Goal: Transaction & Acquisition: Purchase product/service

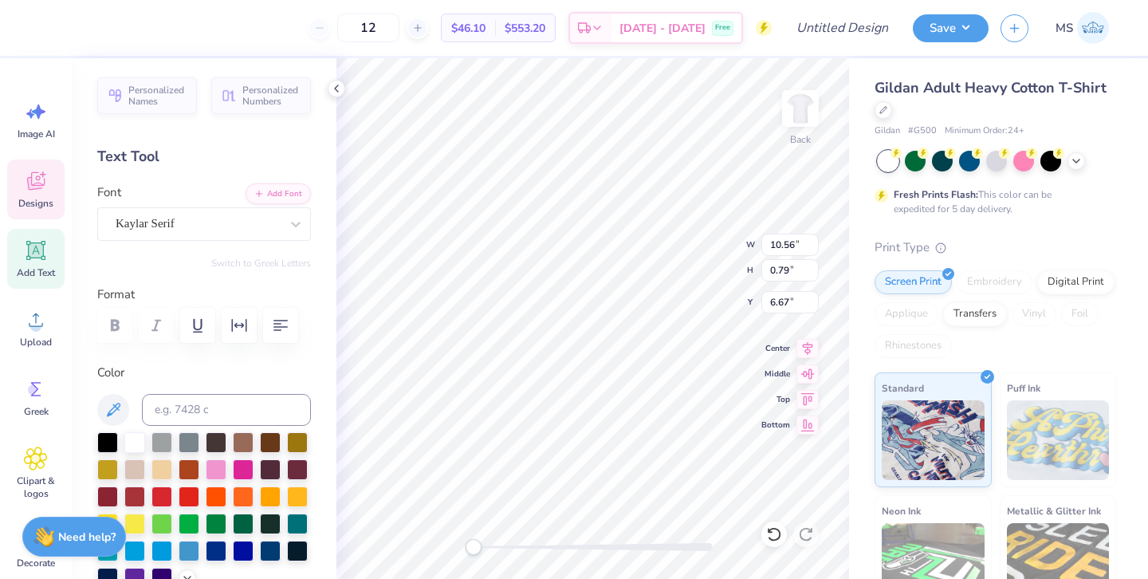
type textarea "R"
type textarea "TigerThon"
click at [39, 352] on div "Upload" at bounding box center [35, 328] width 57 height 60
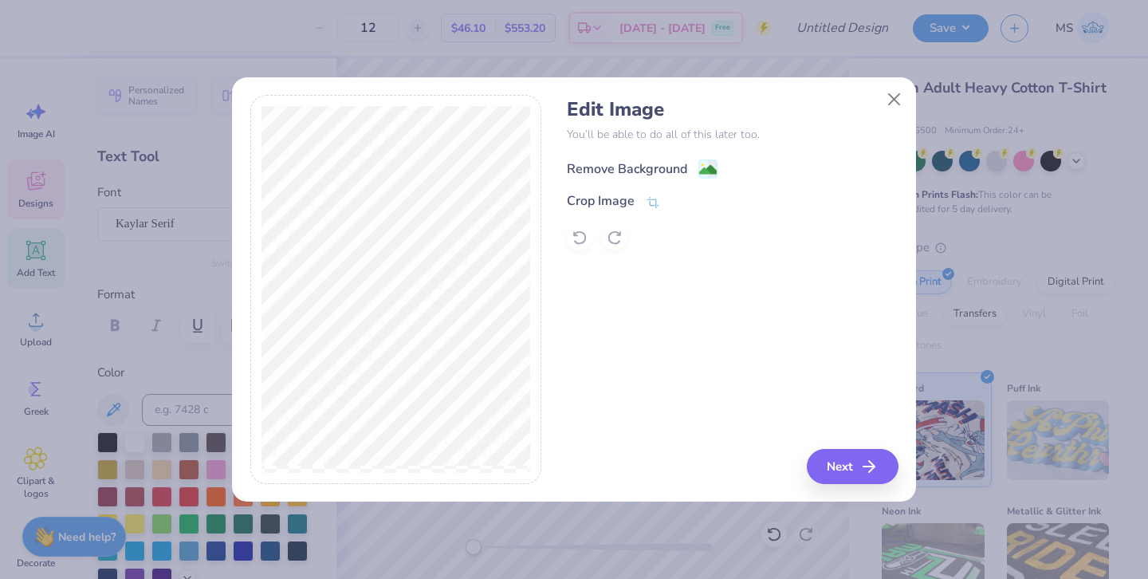
click at [615, 173] on div "Remove Background" at bounding box center [627, 168] width 120 height 19
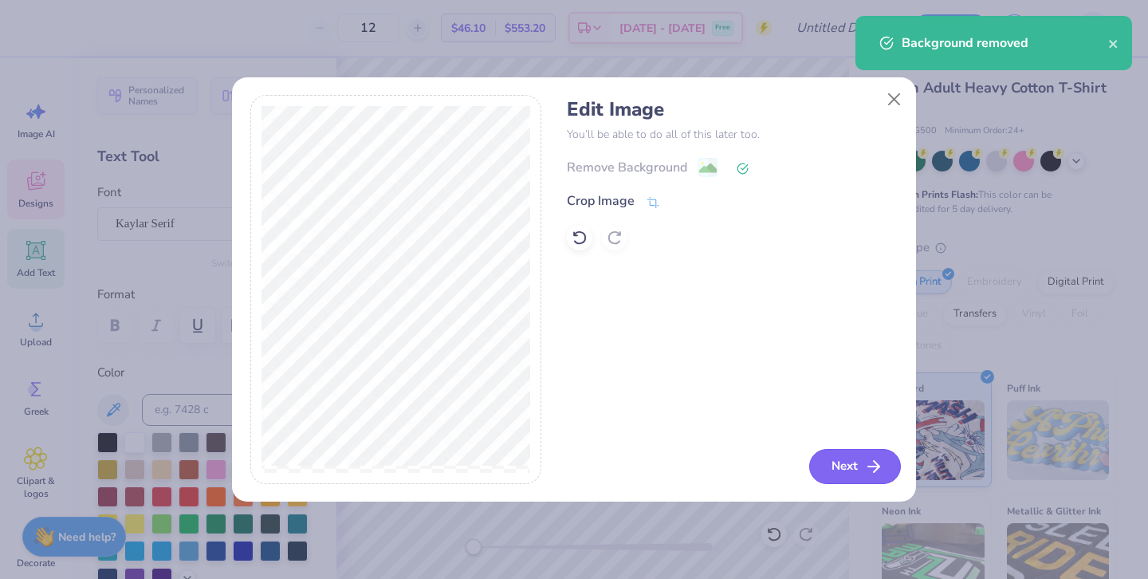
click at [822, 468] on button "Next" at bounding box center [855, 466] width 92 height 35
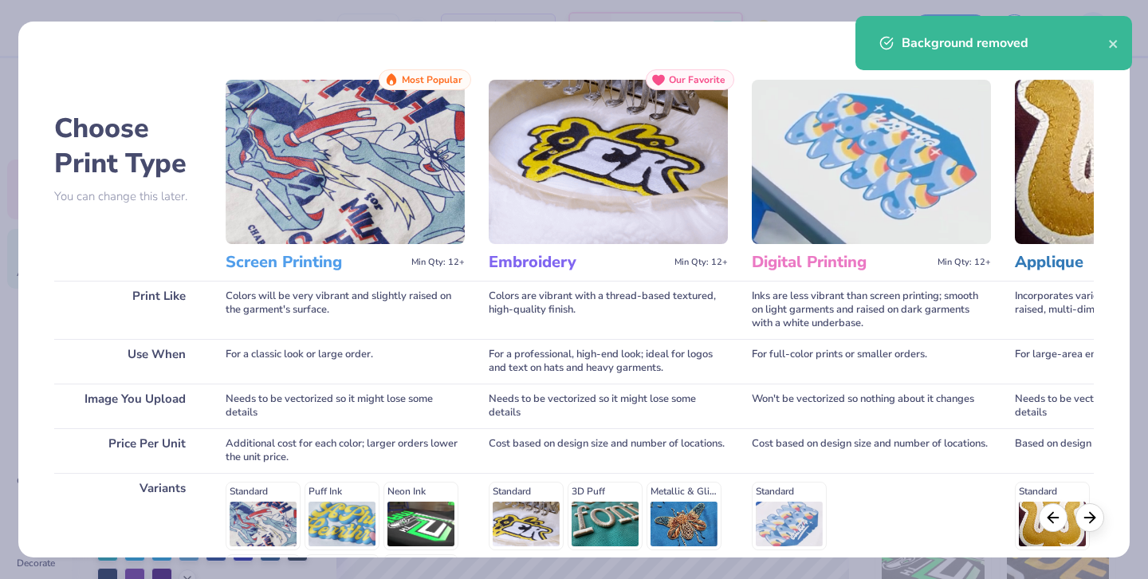
scroll to position [216, 0]
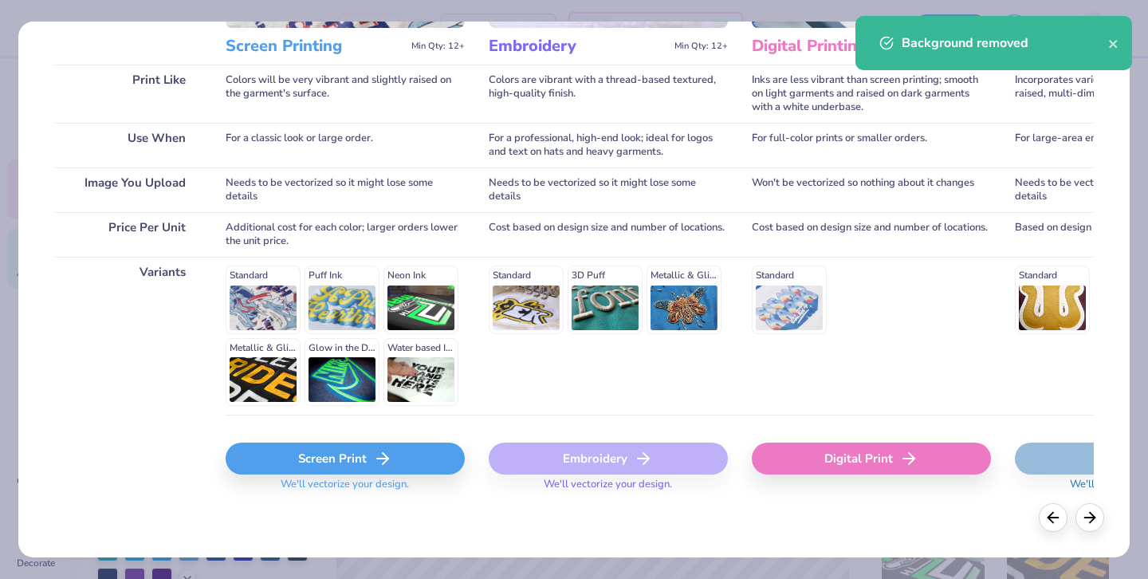
click at [392, 457] on div "Screen Print" at bounding box center [345, 458] width 239 height 32
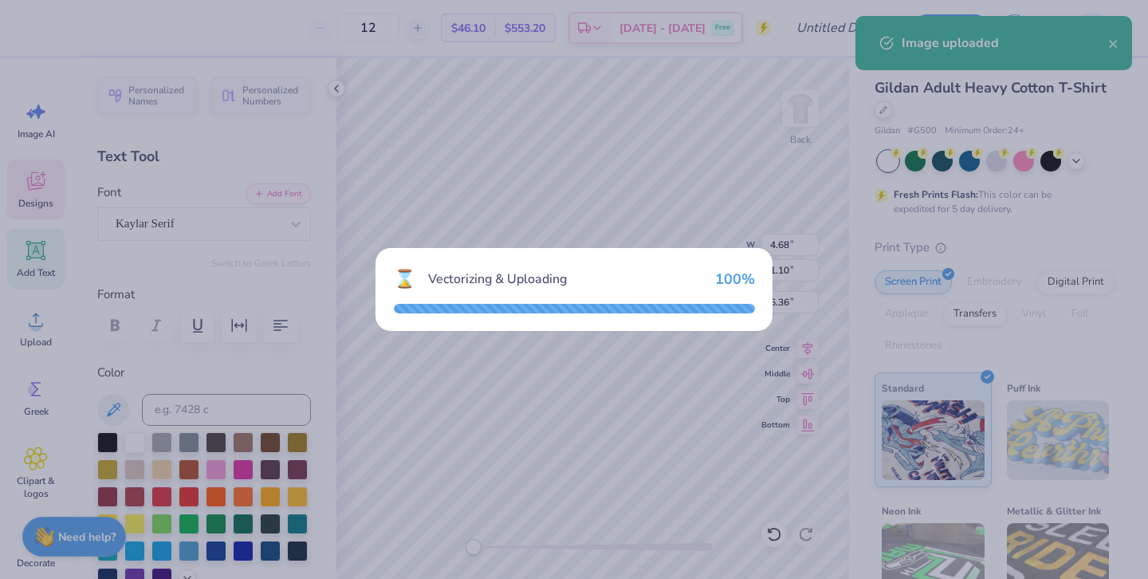
type input "15.00"
type input "10.74"
type input "7.88"
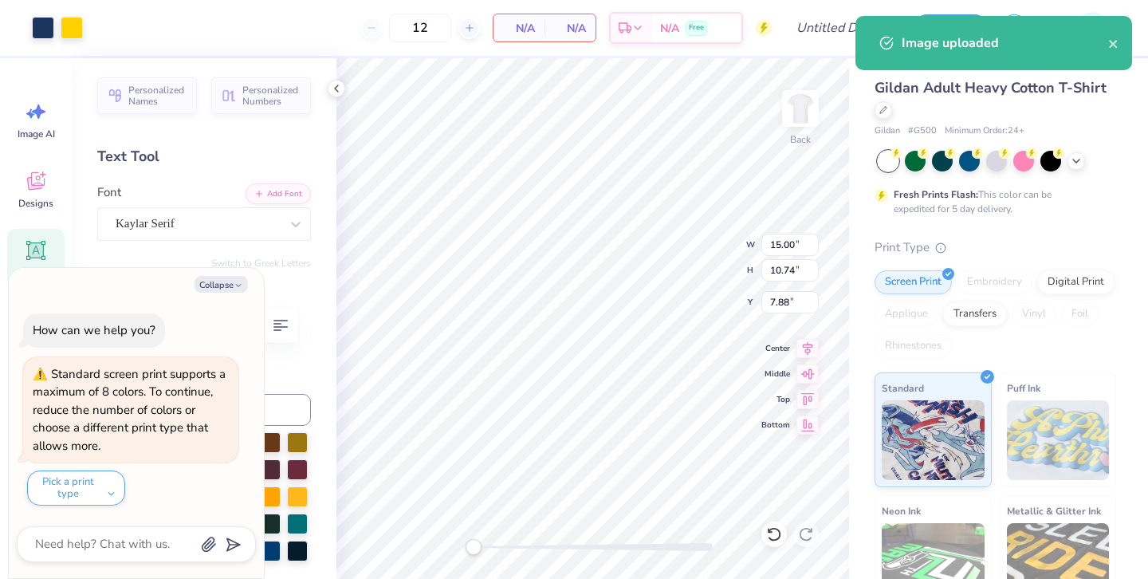
type textarea "x"
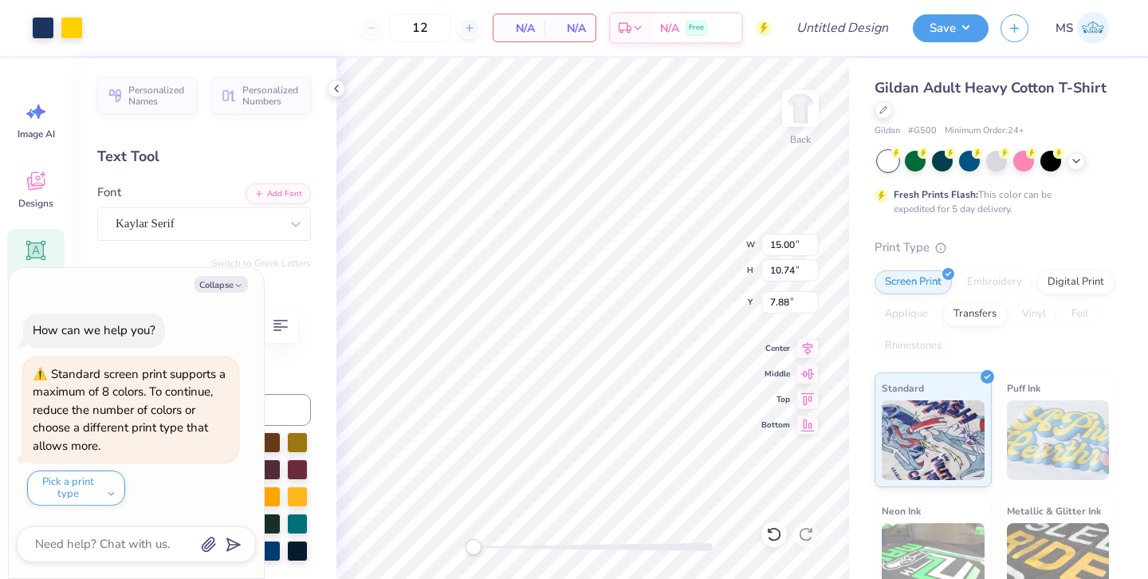
type input "7.79"
type input "5.58"
type input "13.04"
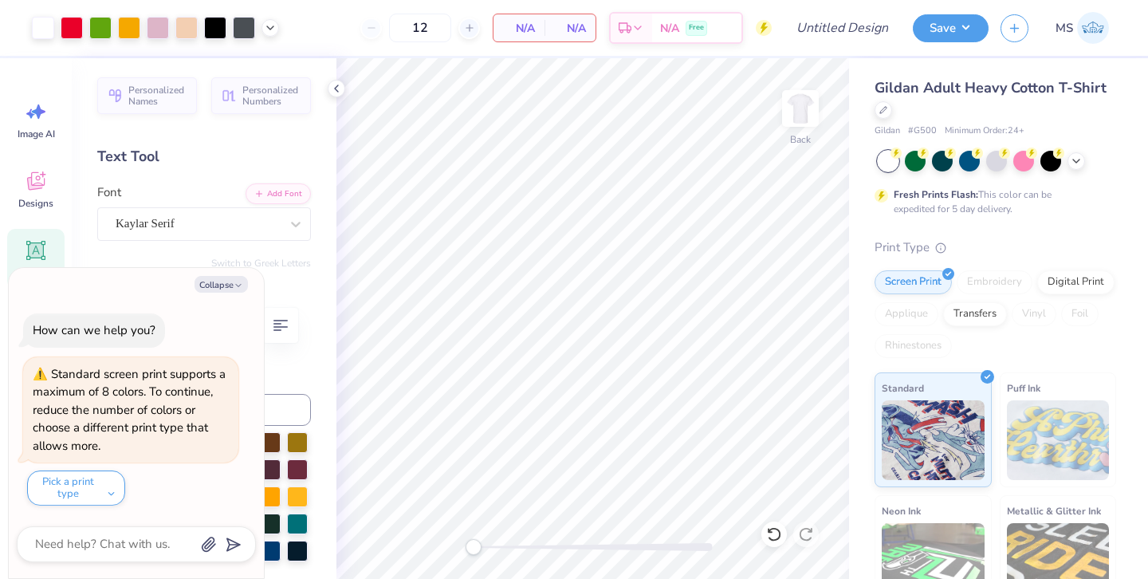
click at [195, 183] on div "Font Kaylar Serif" at bounding box center [204, 211] width 214 height 57
click at [220, 285] on button "Collapse" at bounding box center [221, 284] width 53 height 17
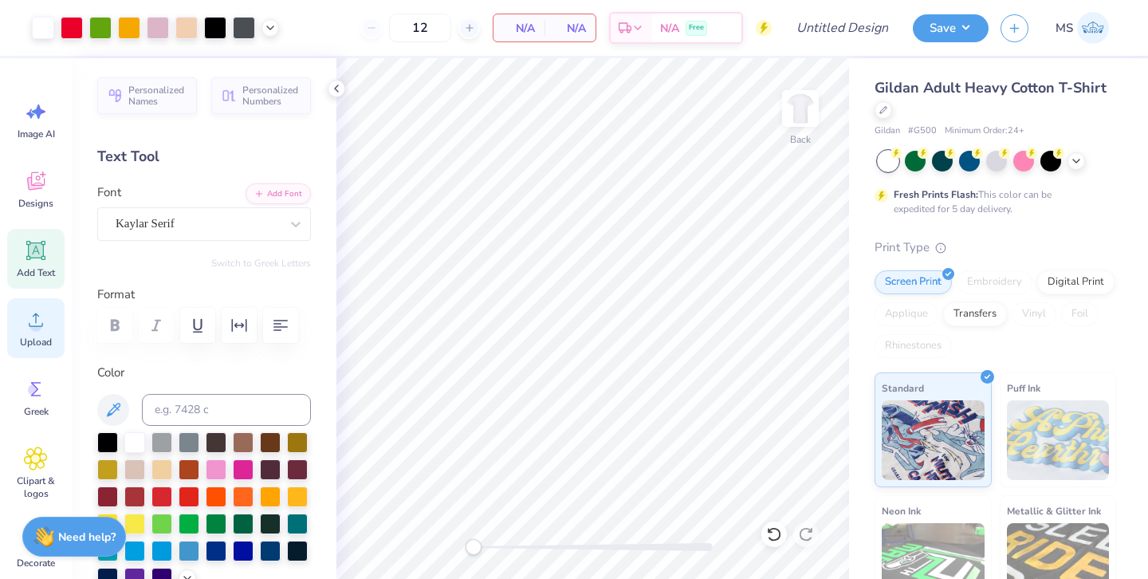
click at [29, 327] on icon at bounding box center [36, 320] width 24 height 24
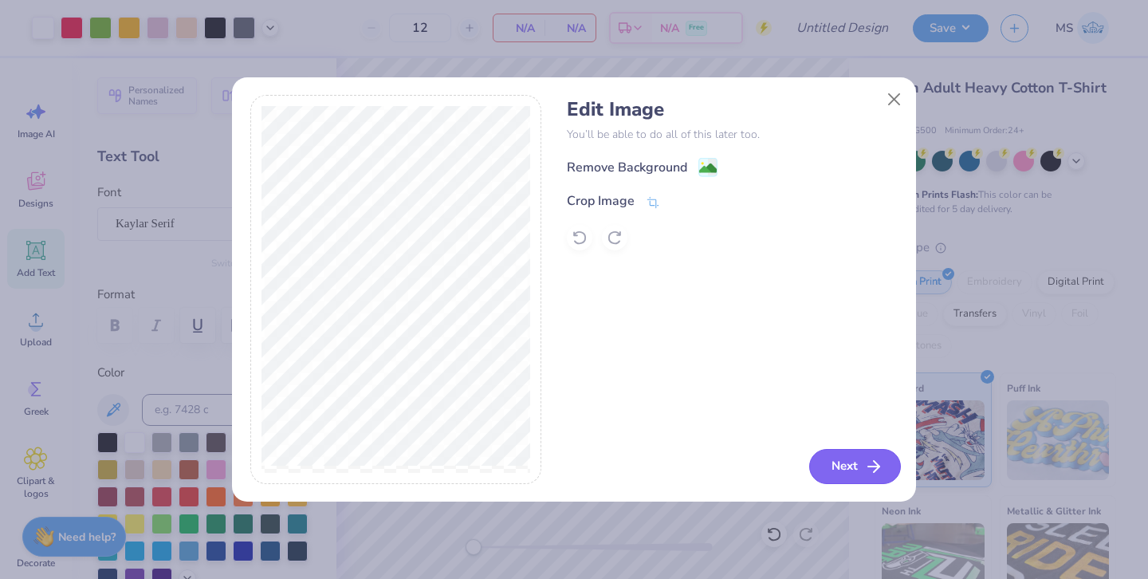
click at [844, 464] on button "Next" at bounding box center [855, 466] width 92 height 35
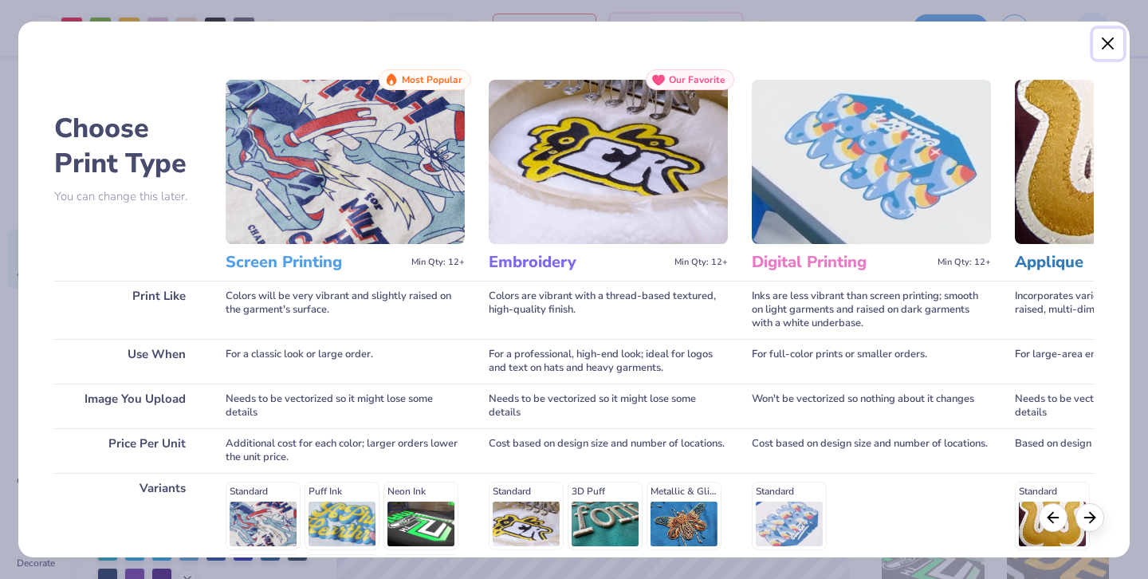
click at [1111, 44] on button "Close" at bounding box center [1108, 44] width 30 height 30
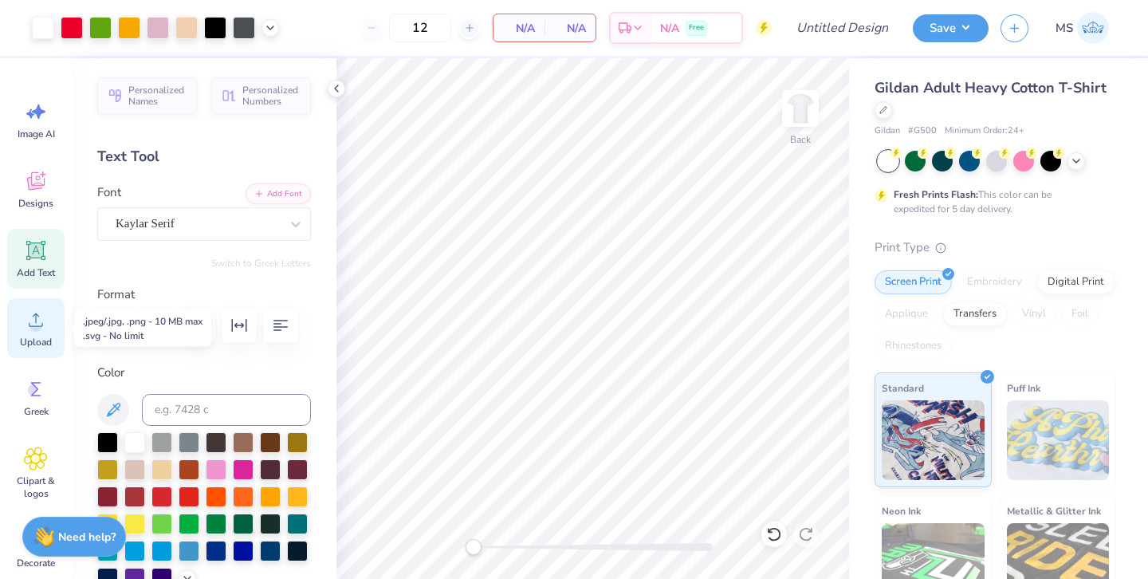
click at [40, 336] on span "Upload" at bounding box center [36, 342] width 32 height 13
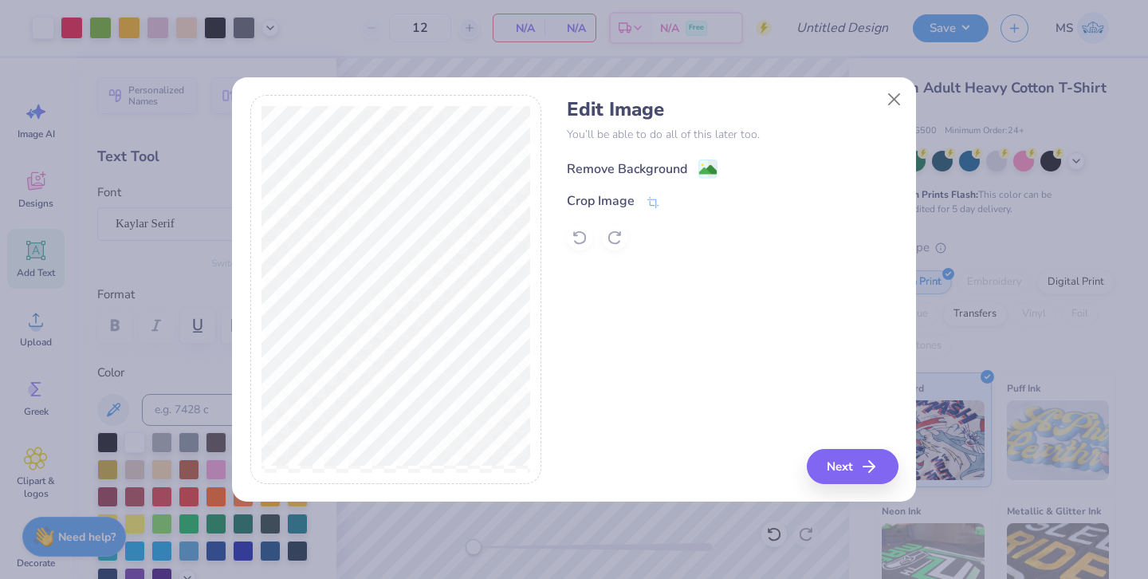
click at [639, 172] on div "Remove Background" at bounding box center [627, 168] width 120 height 19
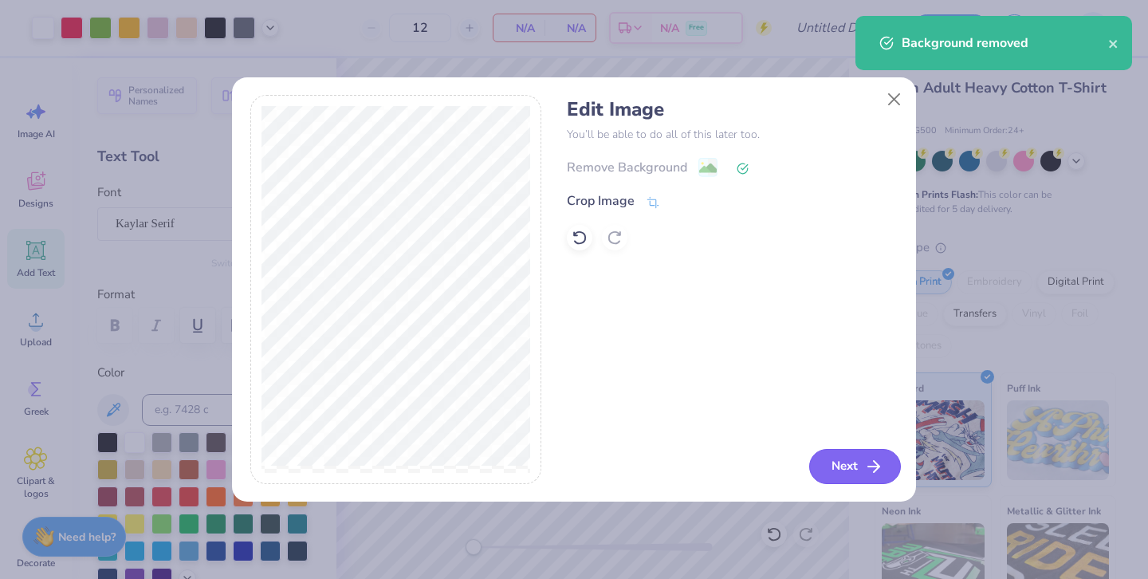
click at [850, 464] on button "Next" at bounding box center [855, 466] width 92 height 35
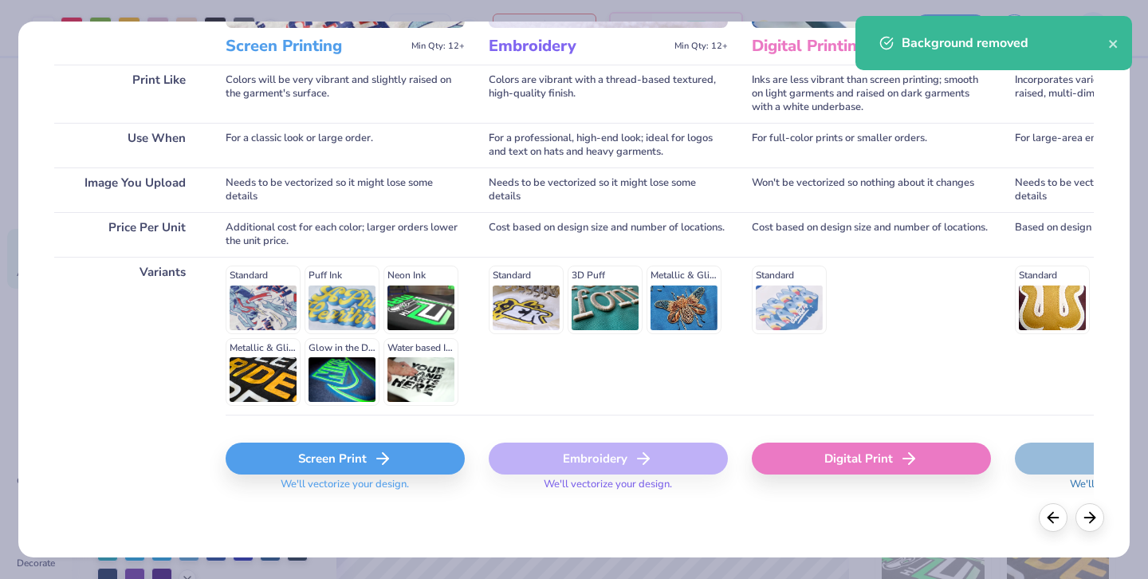
click at [367, 467] on div "Screen Print" at bounding box center [345, 458] width 239 height 32
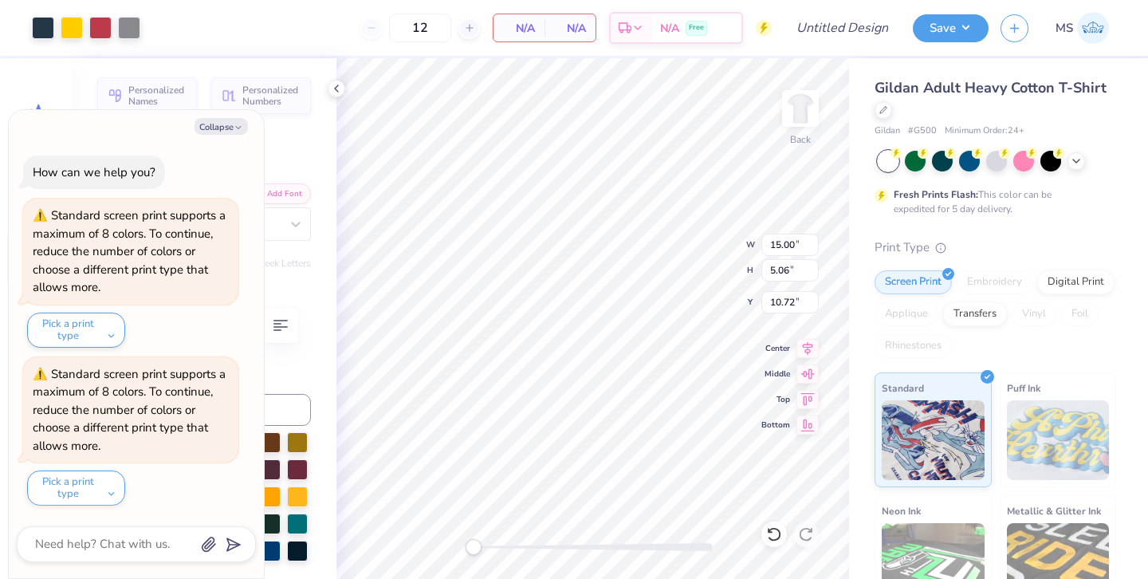
type textarea "x"
type input "7.29"
type input "5.22"
type input "7.07"
click at [887, 116] on div at bounding box center [883, 109] width 18 height 18
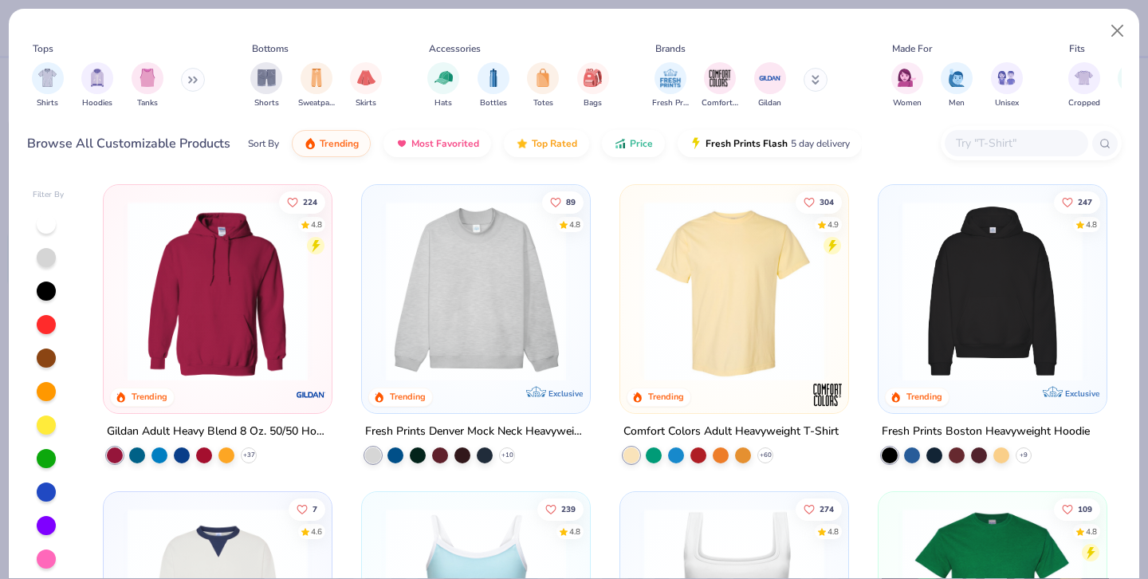
click at [183, 77] on div "Shirts Hoodies Tanks" at bounding box center [118, 85] width 183 height 59
click at [193, 84] on button at bounding box center [193, 80] width 24 height 24
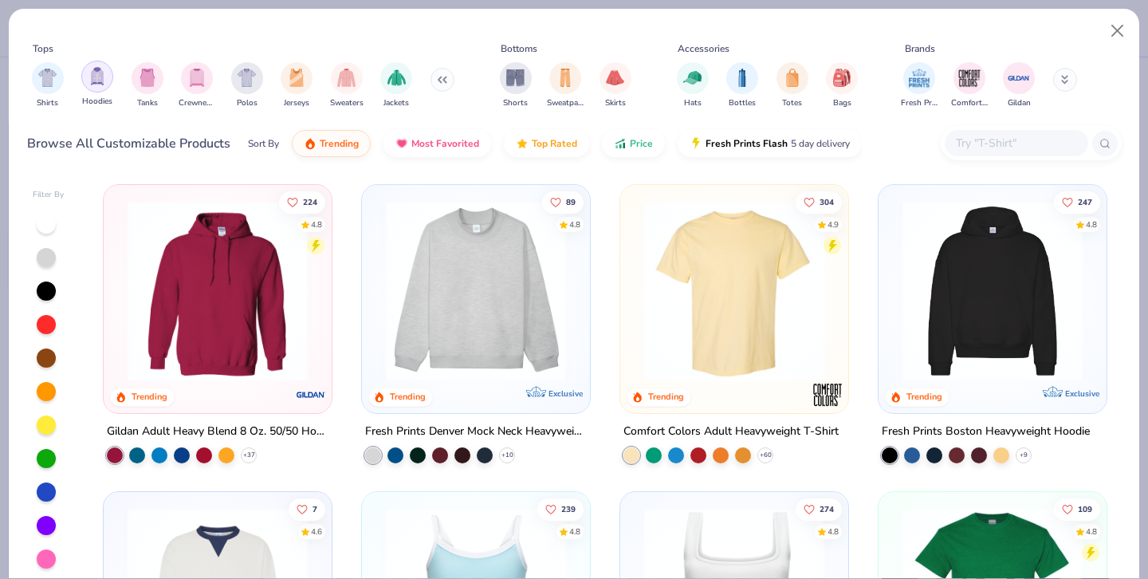
click at [100, 81] on img "filter for Hoodies" at bounding box center [97, 76] width 18 height 18
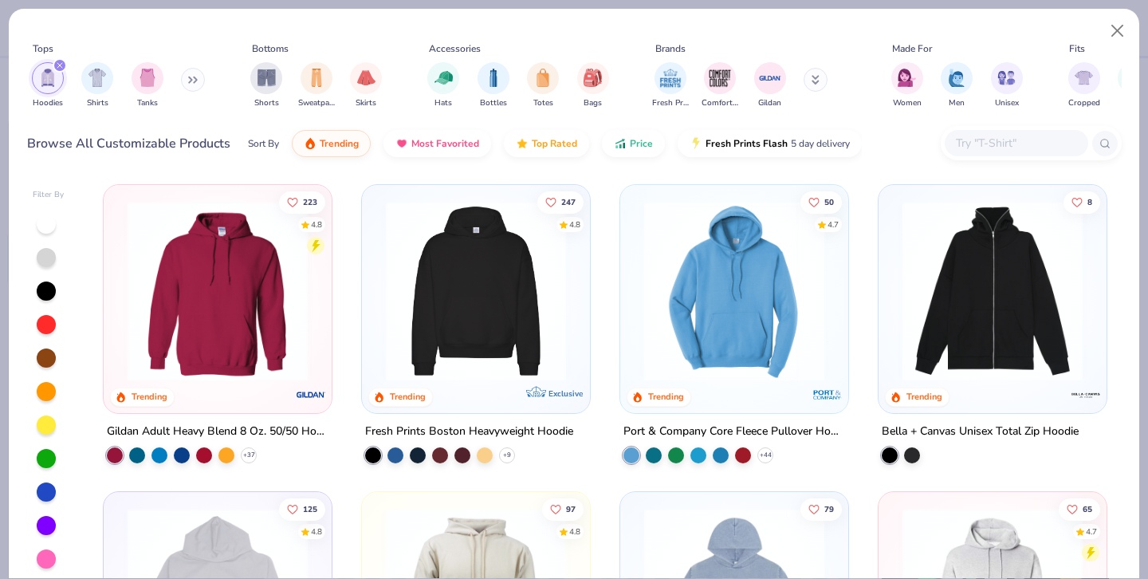
click at [189, 84] on button at bounding box center [193, 80] width 24 height 24
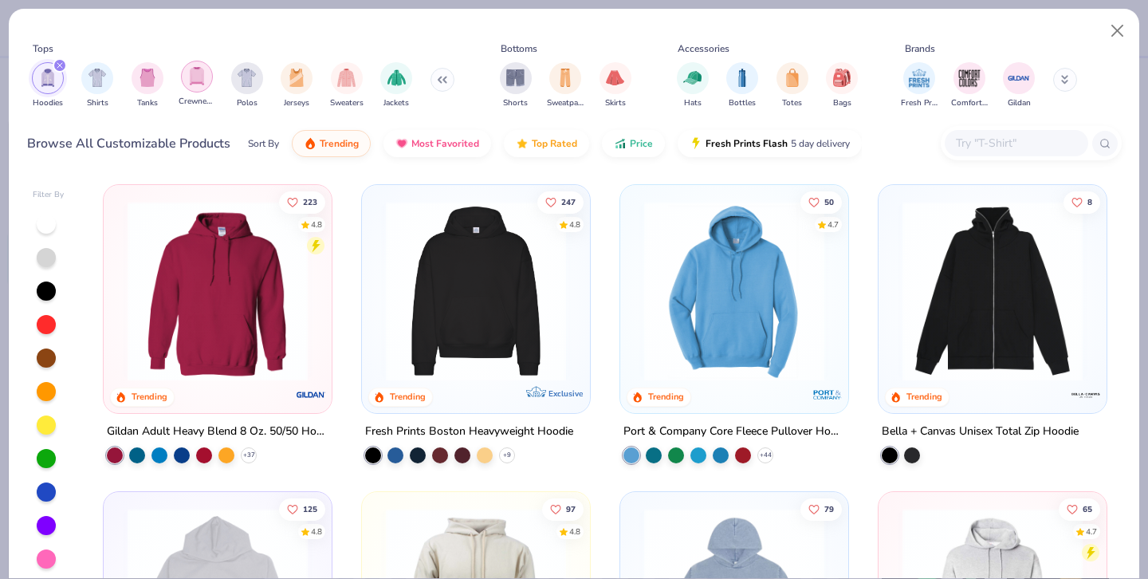
click at [202, 81] on img "filter for Crewnecks" at bounding box center [197, 76] width 18 height 18
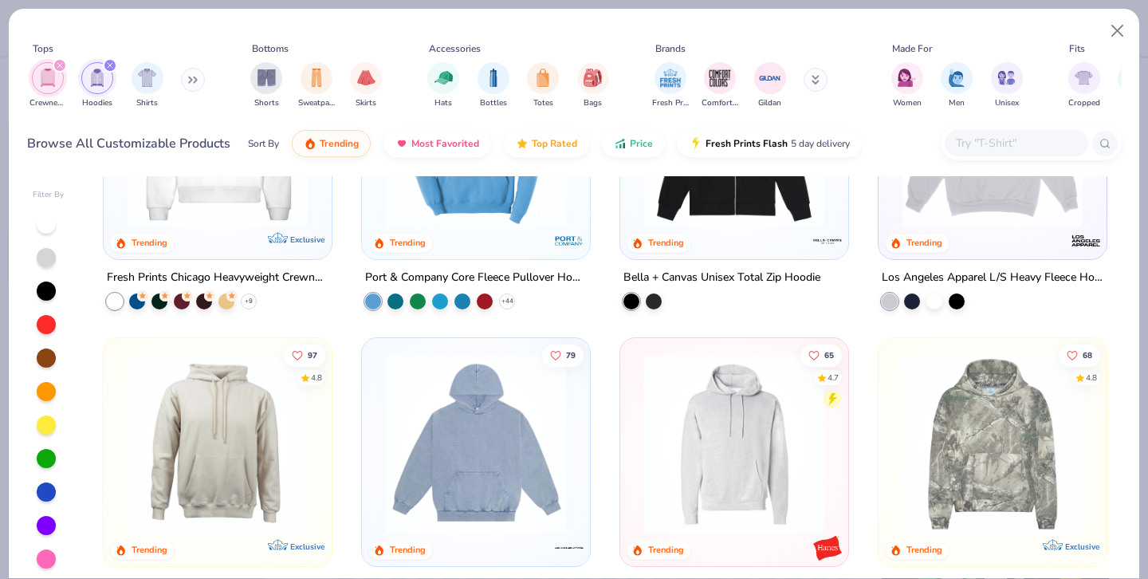
scroll to position [19, 0]
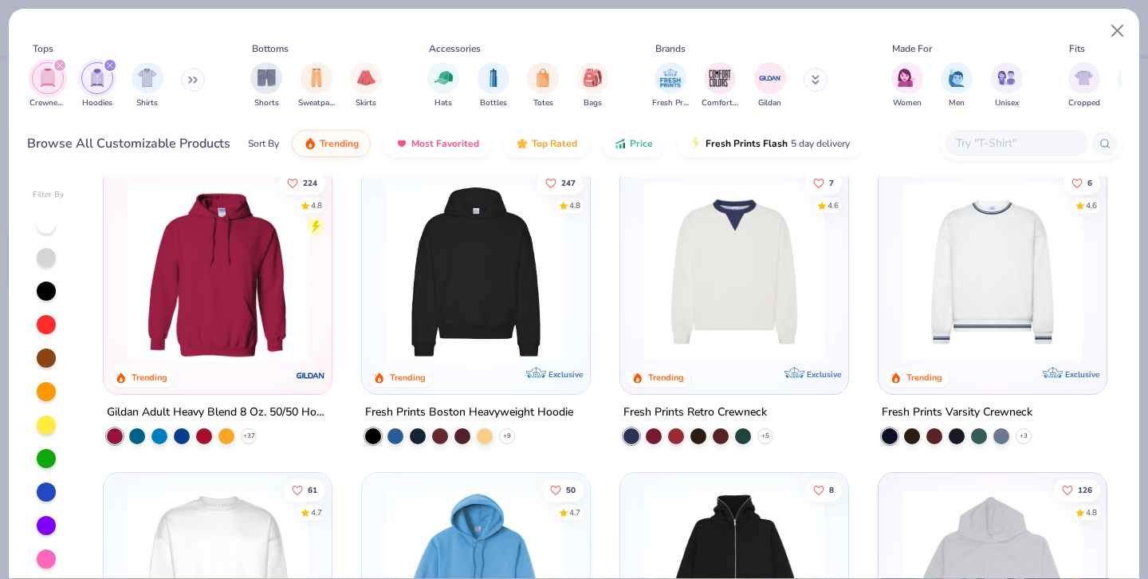
click at [181, 82] on div "Crewnecks Hoodies Shirts" at bounding box center [118, 85] width 183 height 59
click at [112, 65] on icon "filter for Hoodies" at bounding box center [110, 65] width 6 height 6
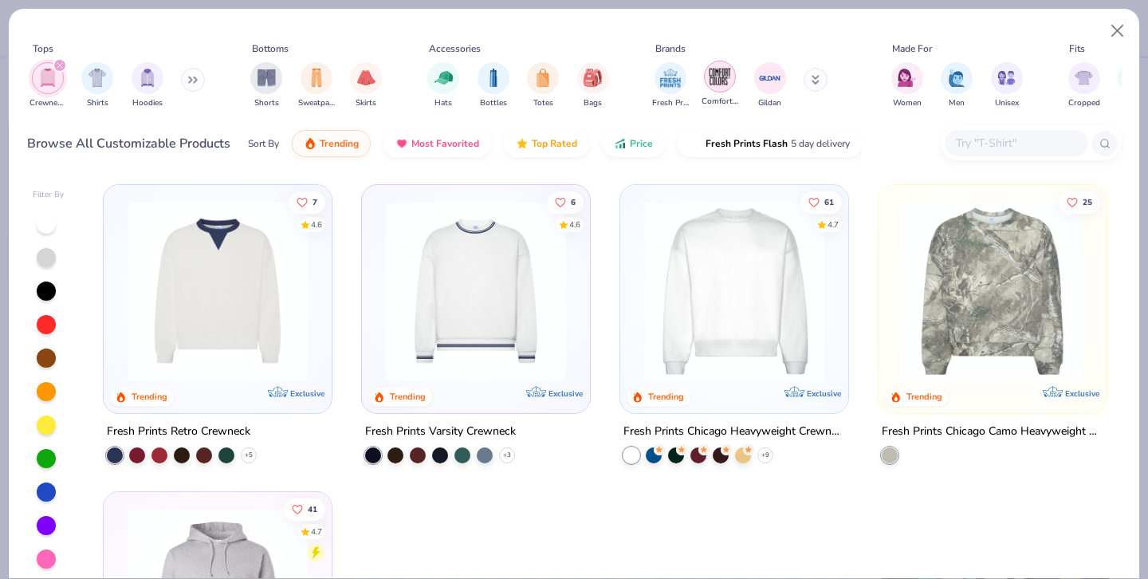
click at [729, 83] on img "filter for Comfort Colors" at bounding box center [720, 77] width 24 height 24
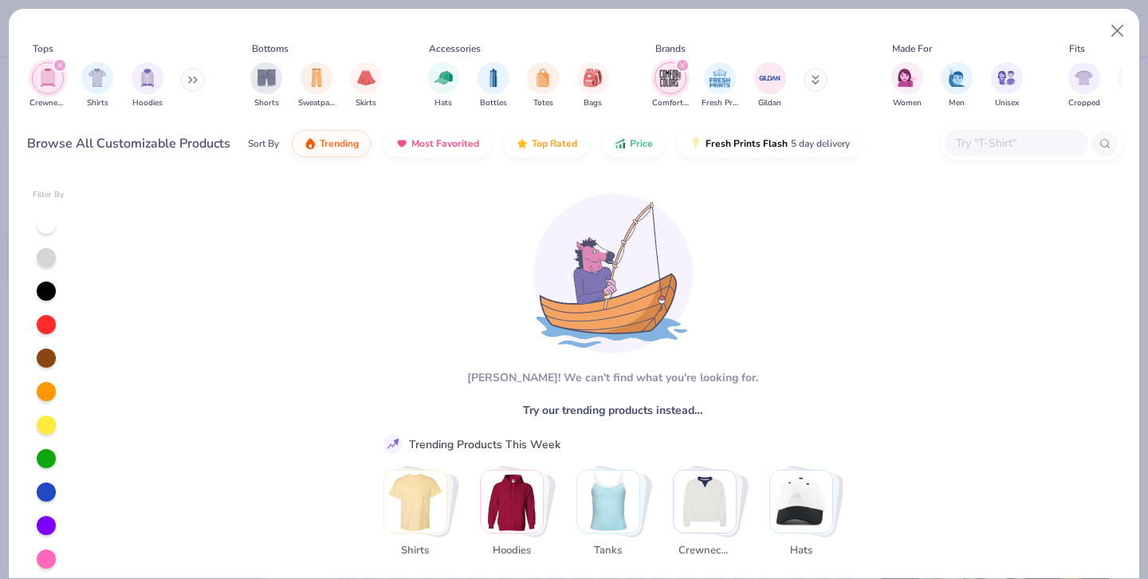
click at [65, 68] on div "filter for Crewnecks" at bounding box center [60, 65] width 14 height 14
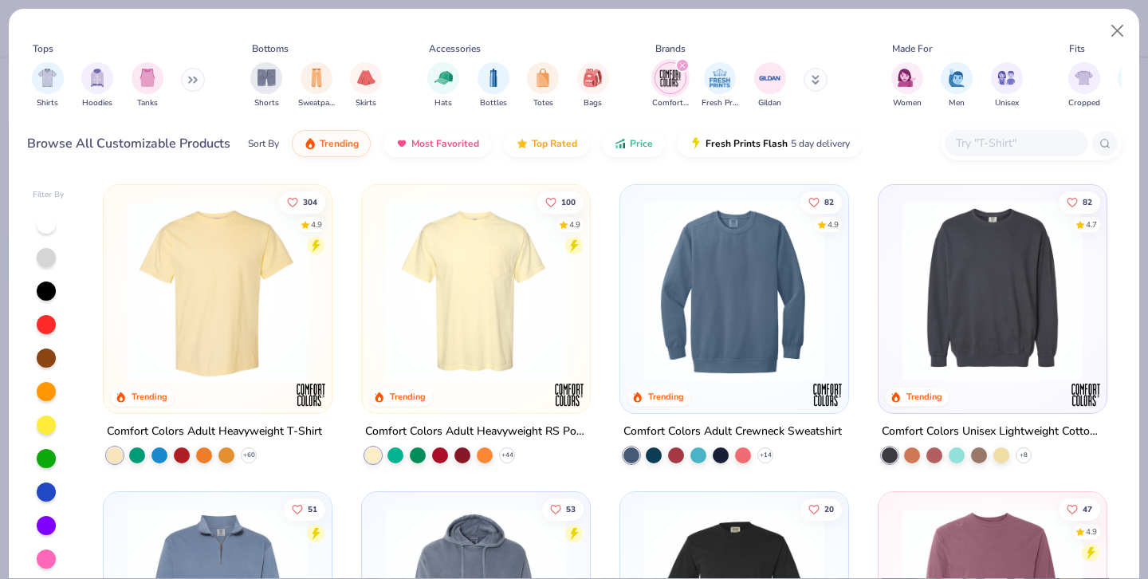
click at [727, 296] on img at bounding box center [734, 291] width 196 height 180
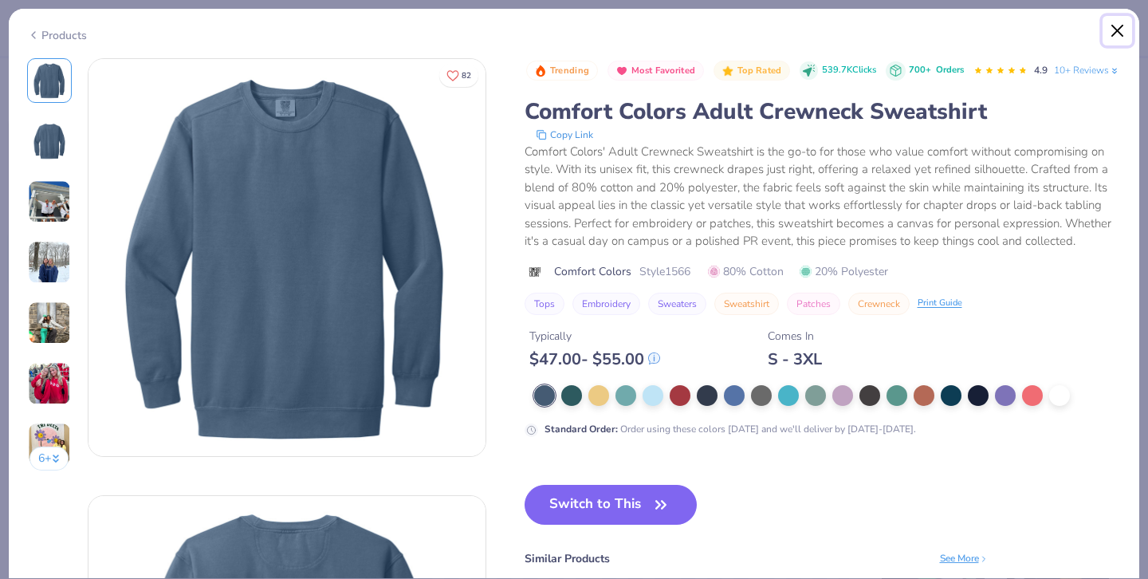
click at [1121, 40] on button "Close" at bounding box center [1117, 31] width 30 height 30
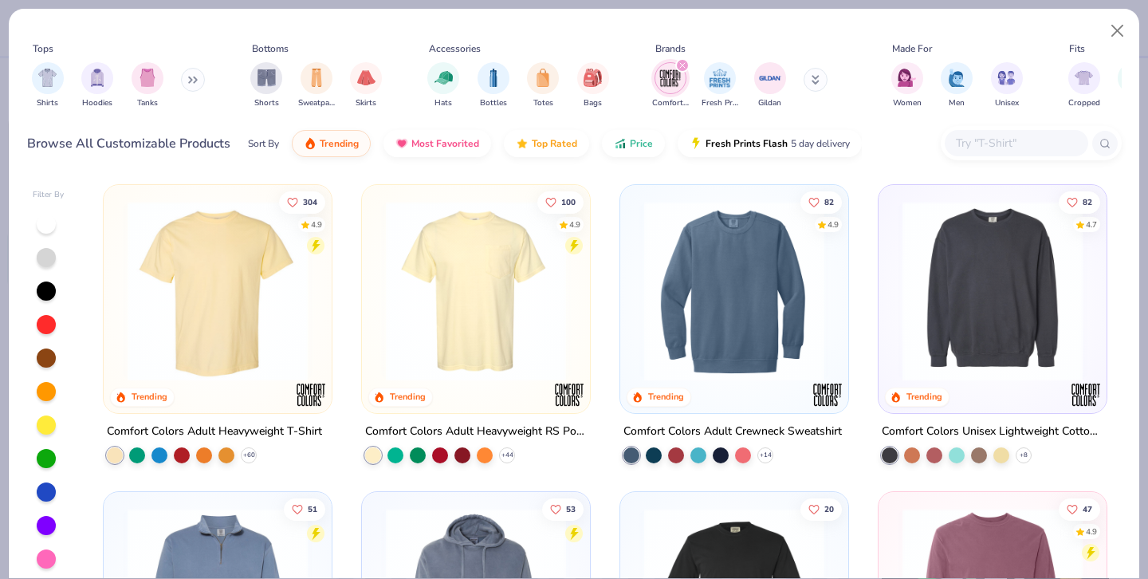
click at [989, 315] on img at bounding box center [992, 291] width 196 height 180
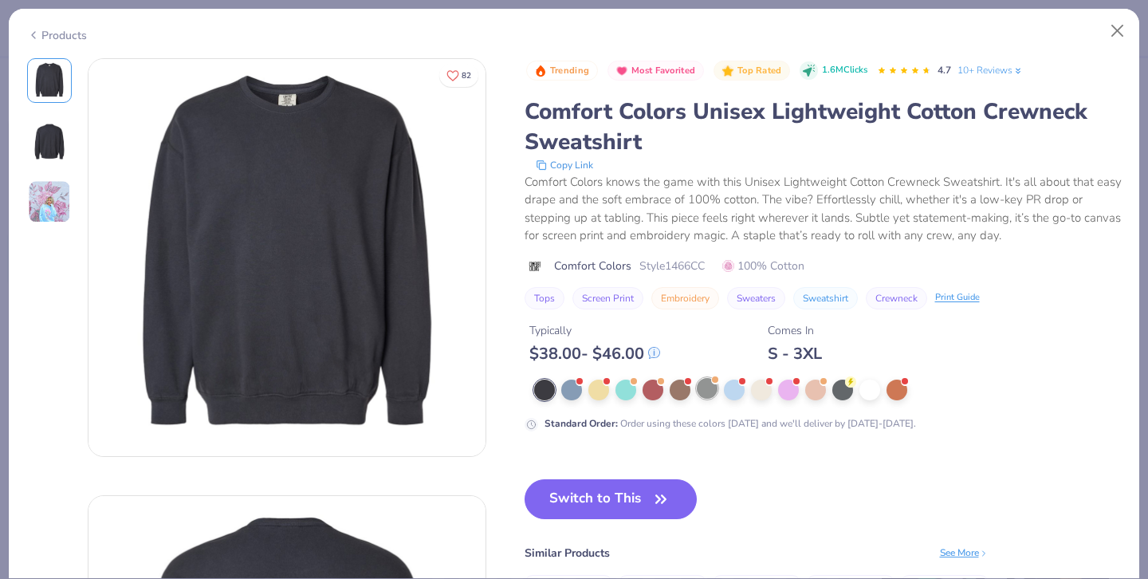
click at [707, 397] on div at bounding box center [707, 388] width 21 height 21
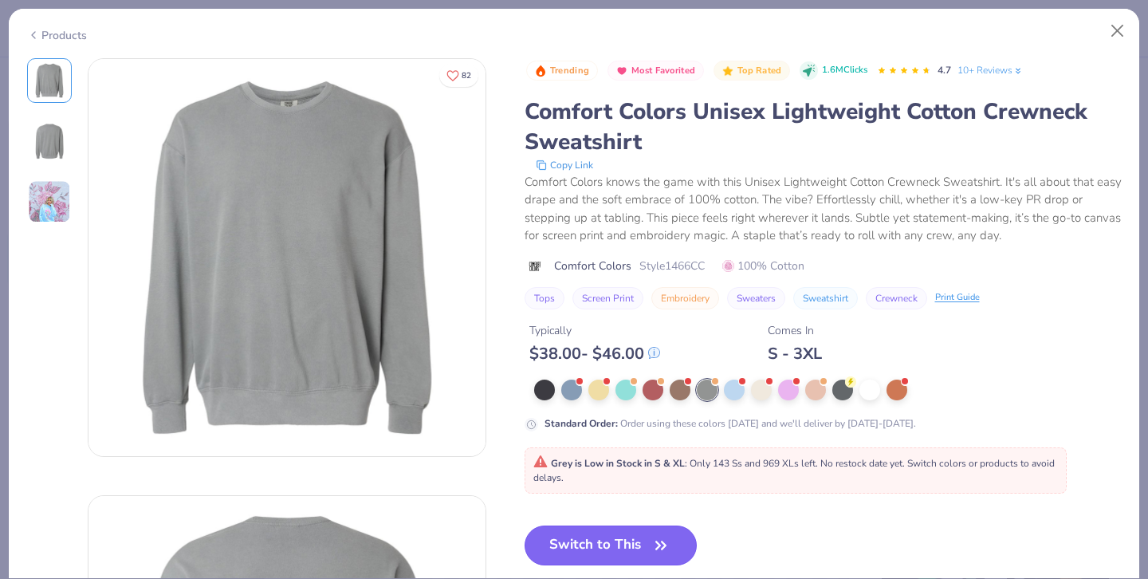
click at [569, 548] on button "Switch to This" at bounding box center [611, 545] width 173 height 40
type textarea "x"
type input "9.04"
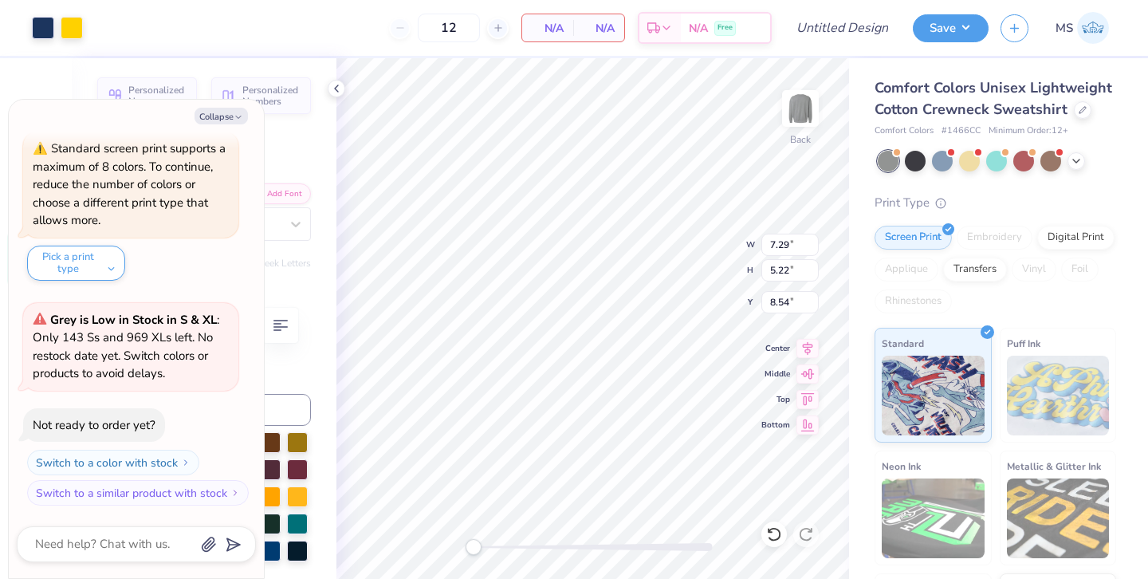
type textarea "x"
type input "8.46"
type input "2.86"
type input "8.29"
type textarea "x"
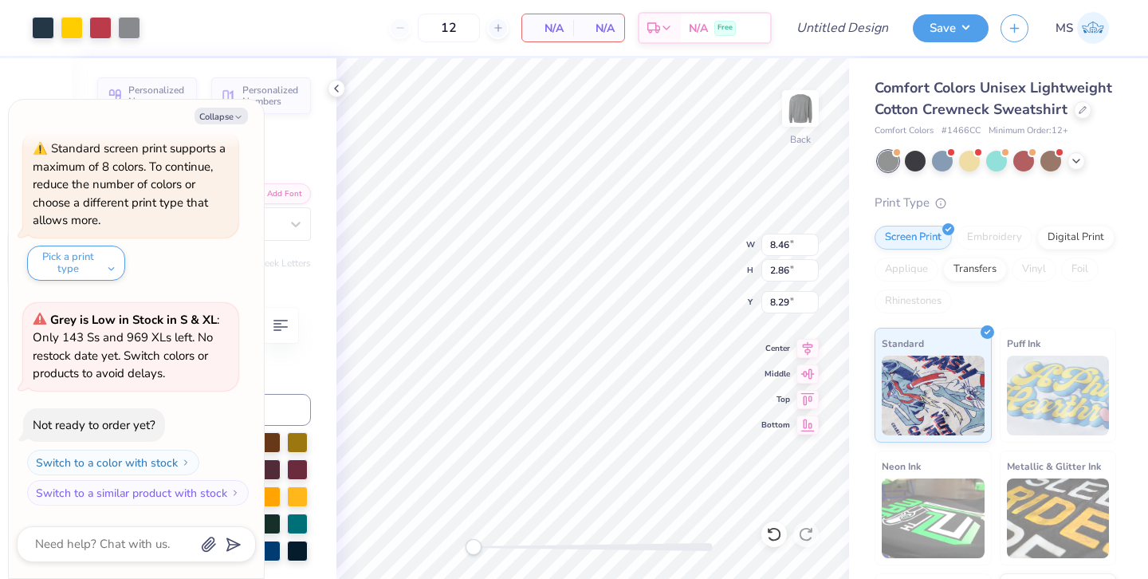
type input "7.15"
type input "2.41"
type input "8.73"
type textarea "x"
type input "7.29"
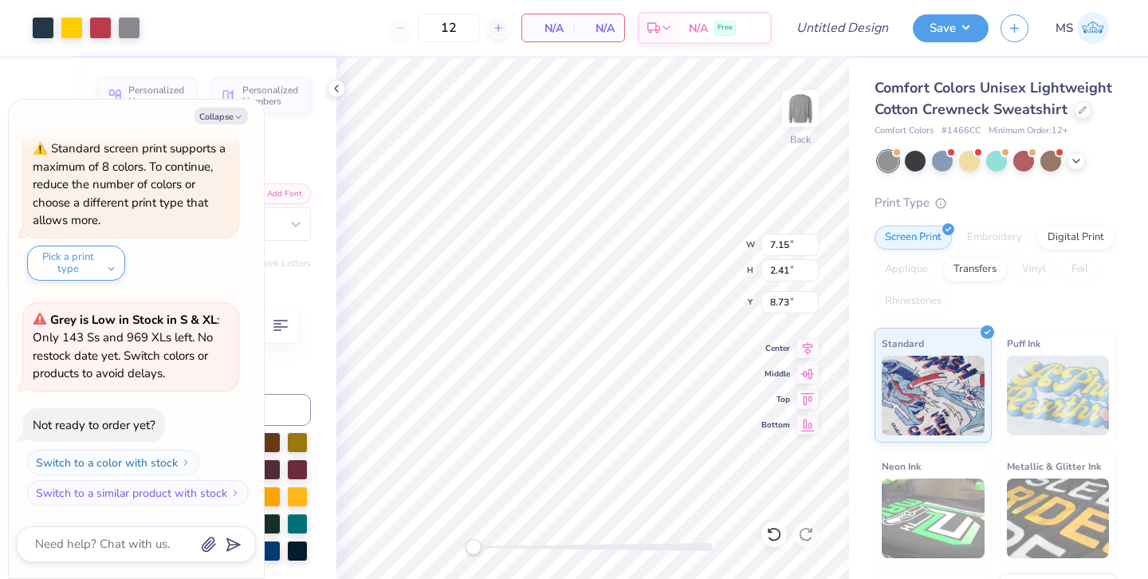
type input "5.22"
type input "7.39"
click at [232, 117] on button "Collapse" at bounding box center [221, 116] width 53 height 17
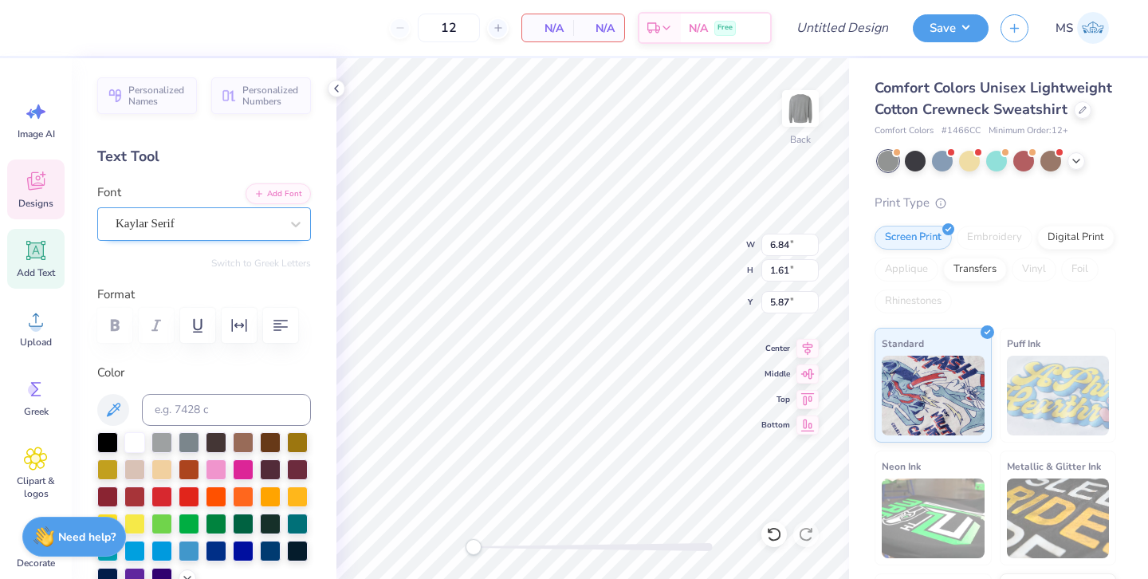
click at [259, 225] on div "Kaylar Serif" at bounding box center [197, 223] width 167 height 25
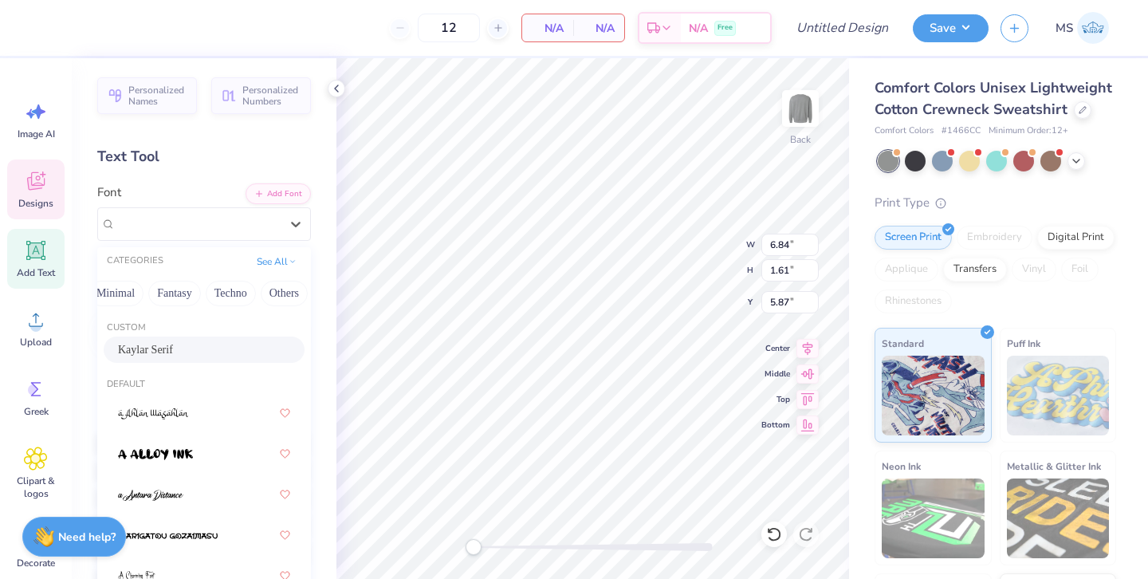
scroll to position [0, 0]
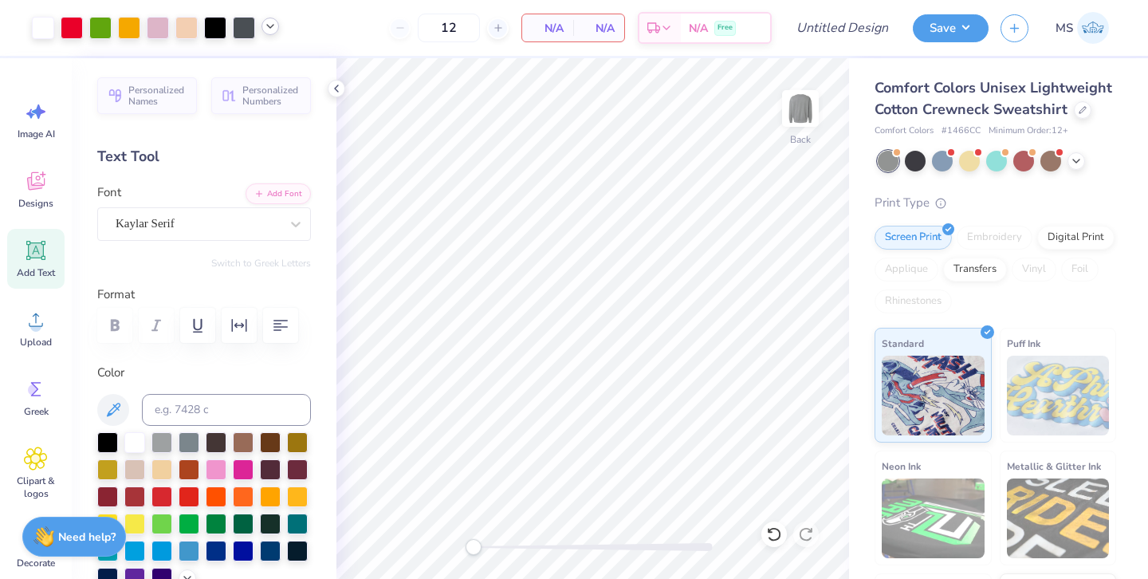
click at [270, 32] on icon at bounding box center [270, 26] width 13 height 13
click at [350, 27] on div "12 N/A Per Item N/A Total Est. Delivery N/A Free" at bounding box center [531, 28] width 481 height 56
click at [248, 32] on div at bounding box center [244, 26] width 22 height 22
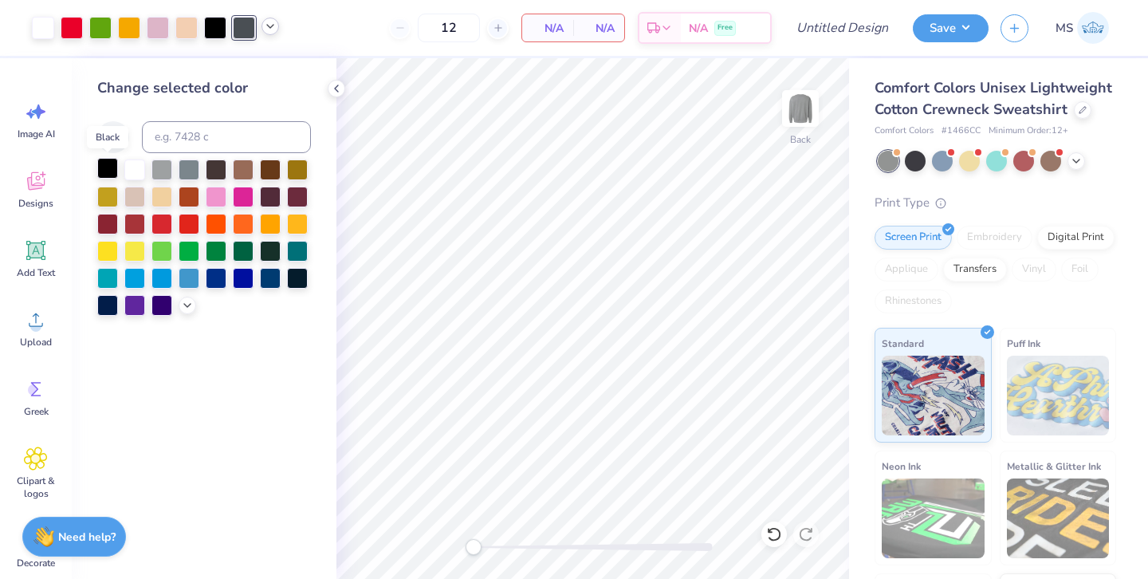
click at [109, 167] on div at bounding box center [107, 168] width 21 height 21
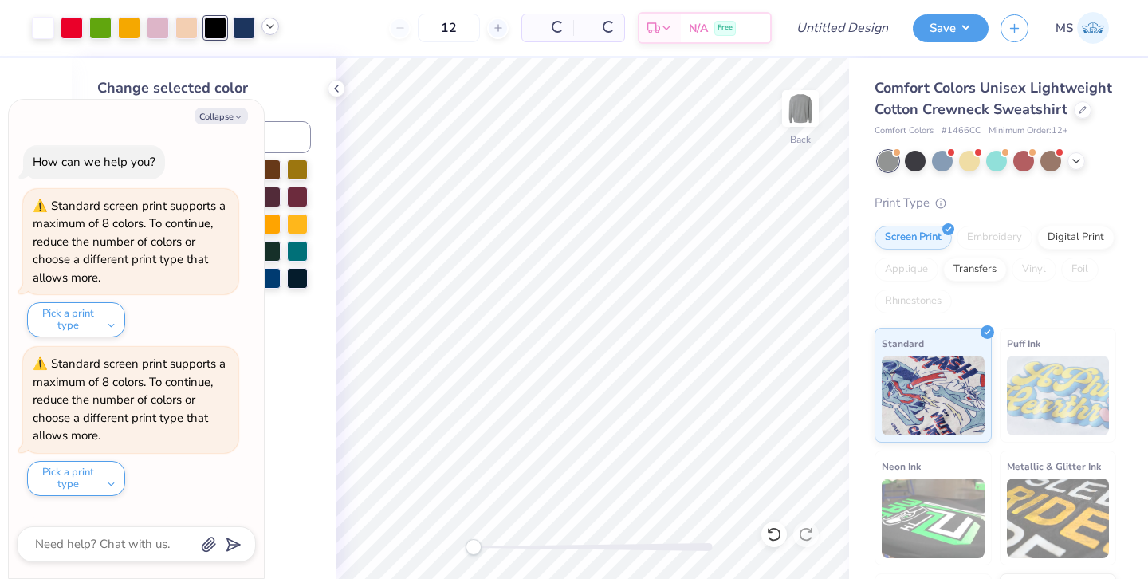
scroll to position [373, 0]
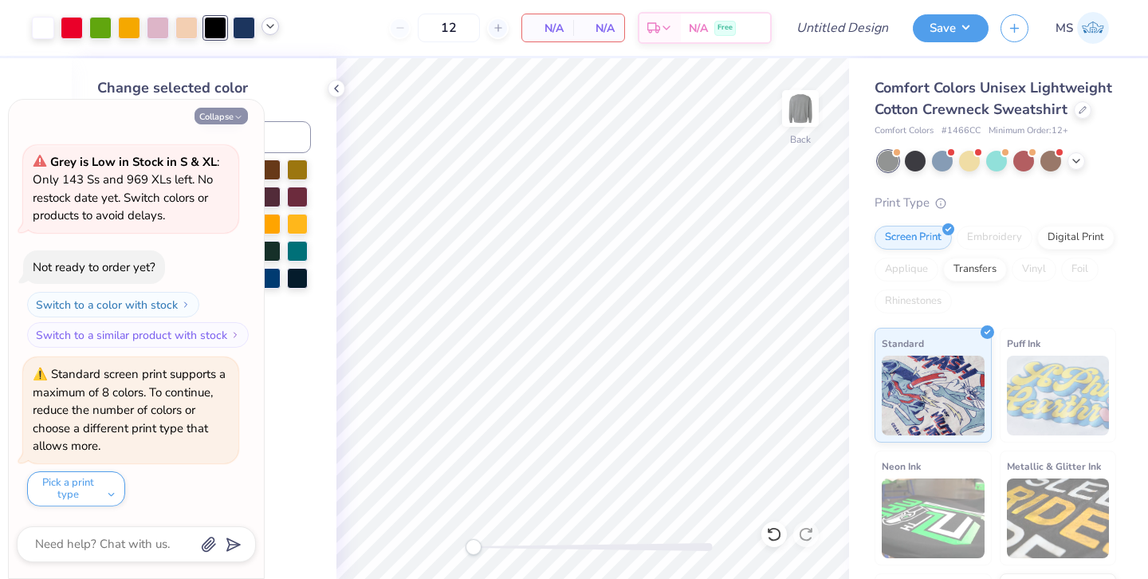
click at [227, 120] on button "Collapse" at bounding box center [221, 116] width 53 height 17
type textarea "x"
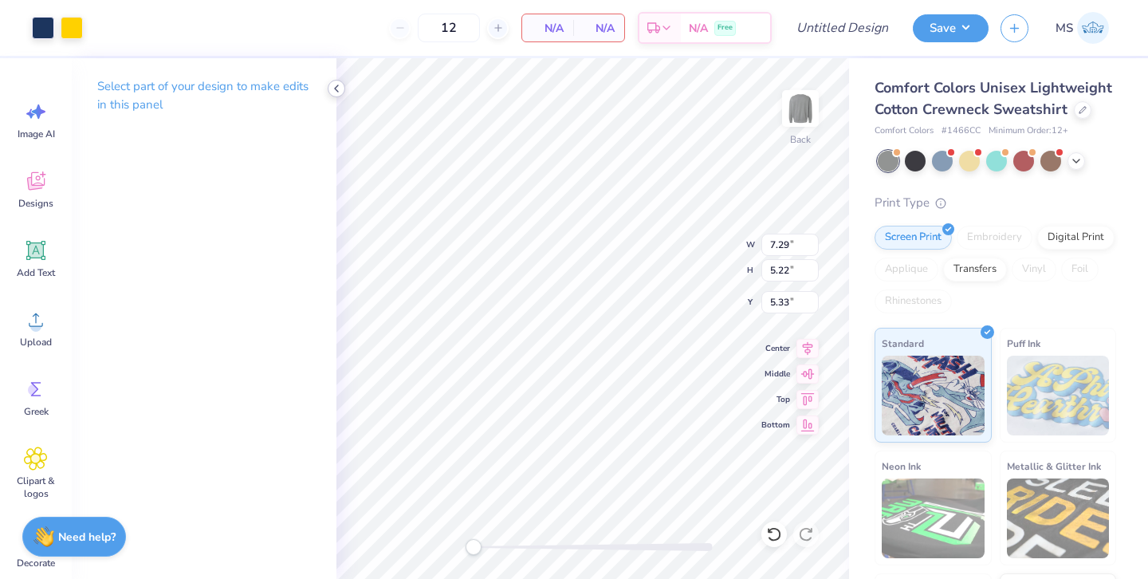
click at [336, 85] on icon at bounding box center [336, 88] width 13 height 13
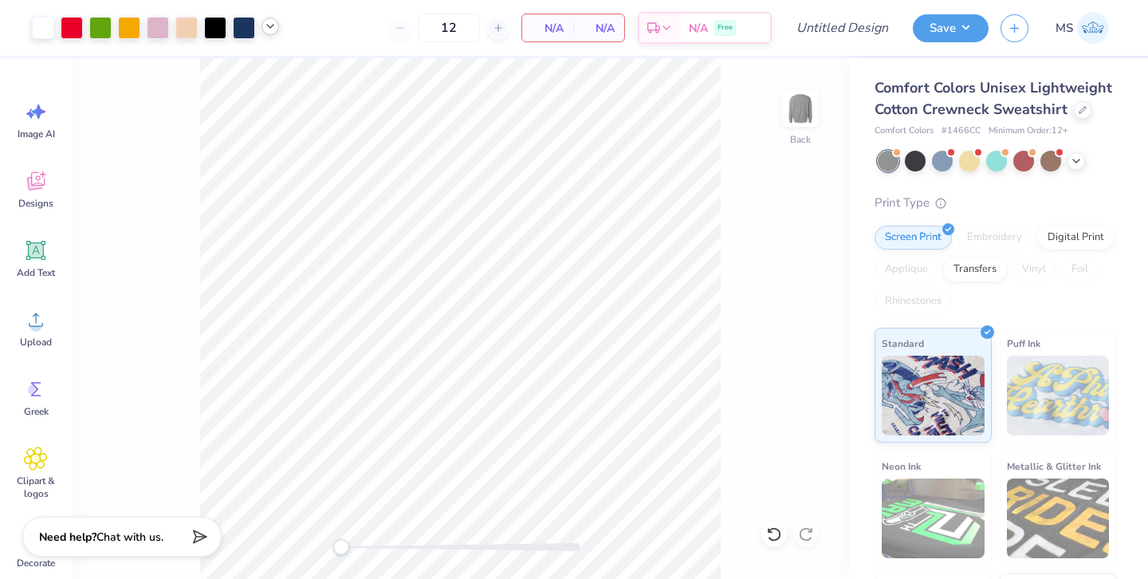
click at [273, 28] on icon at bounding box center [270, 26] width 13 height 13
click at [240, 70] on div at bounding box center [240, 67] width 22 height 22
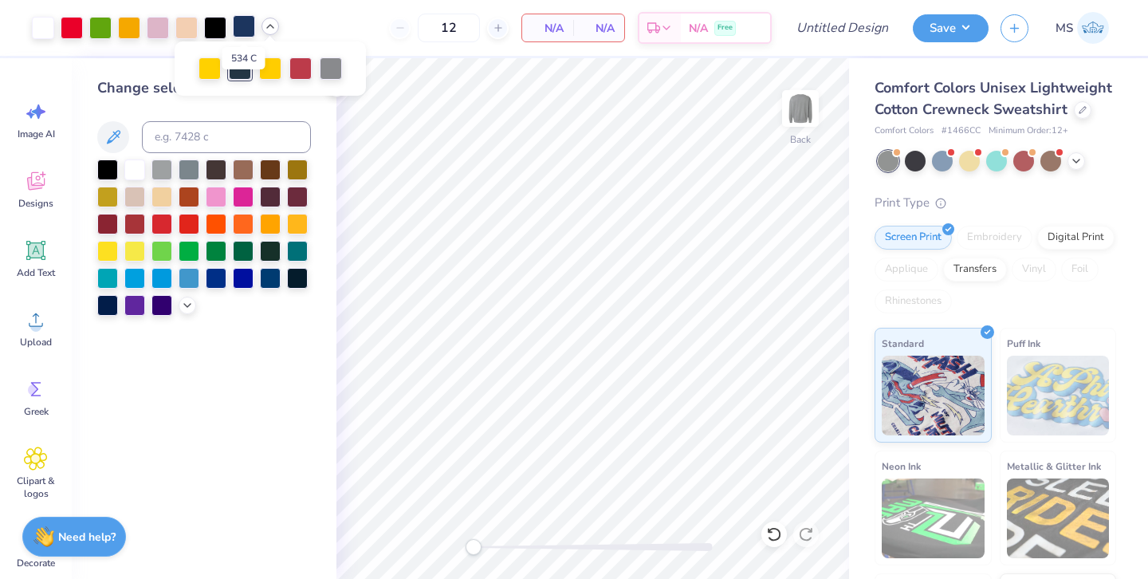
click at [246, 28] on div at bounding box center [244, 26] width 22 height 22
click at [244, 68] on div at bounding box center [240, 67] width 22 height 22
